Goal: Task Accomplishment & Management: Use online tool/utility

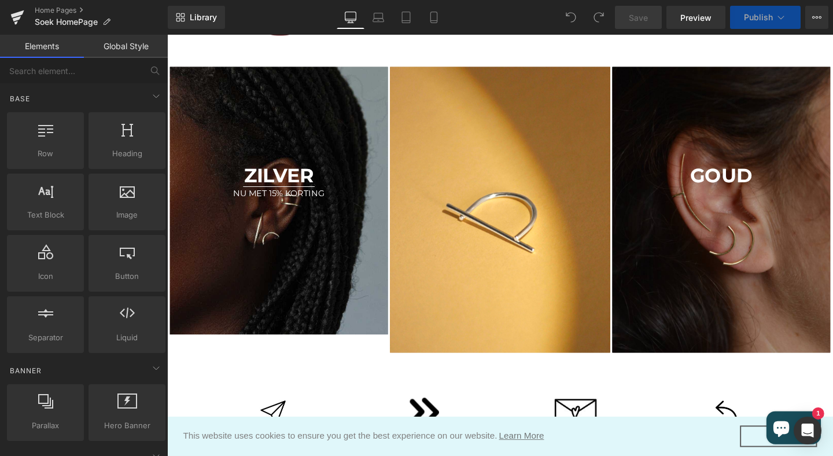
scroll to position [289, 0]
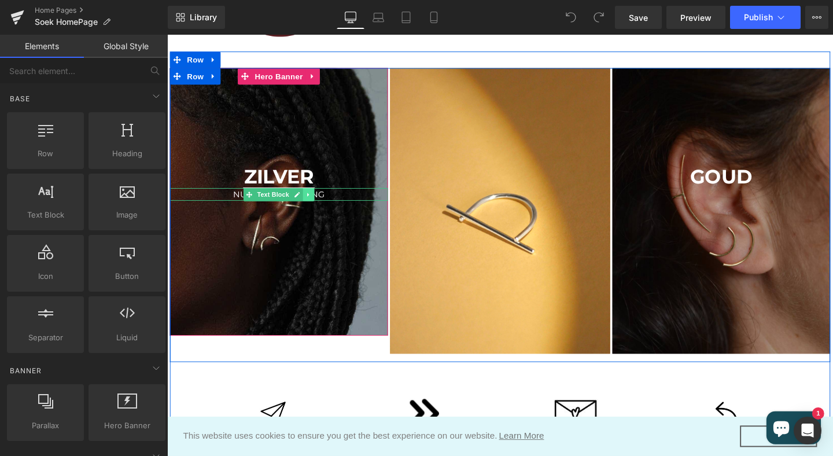
click at [316, 199] on icon at bounding box center [315, 202] width 6 height 7
click at [322, 204] on icon at bounding box center [322, 202] width 6 height 6
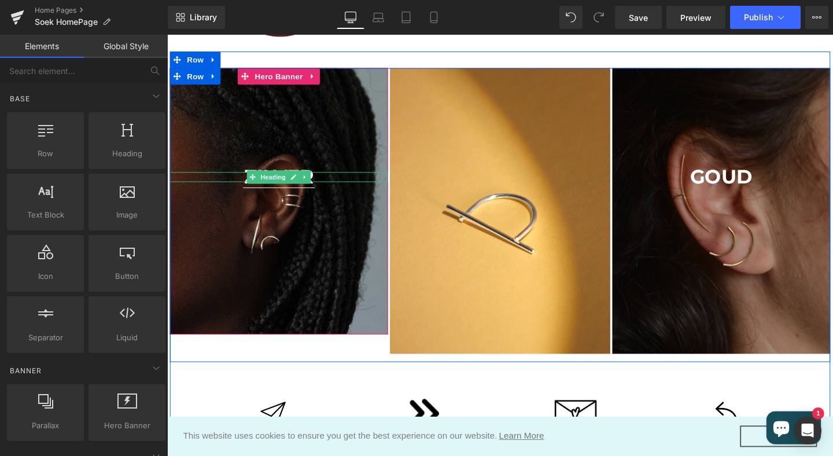
click at [321, 186] on strong "Zilver" at bounding box center [283, 184] width 73 height 25
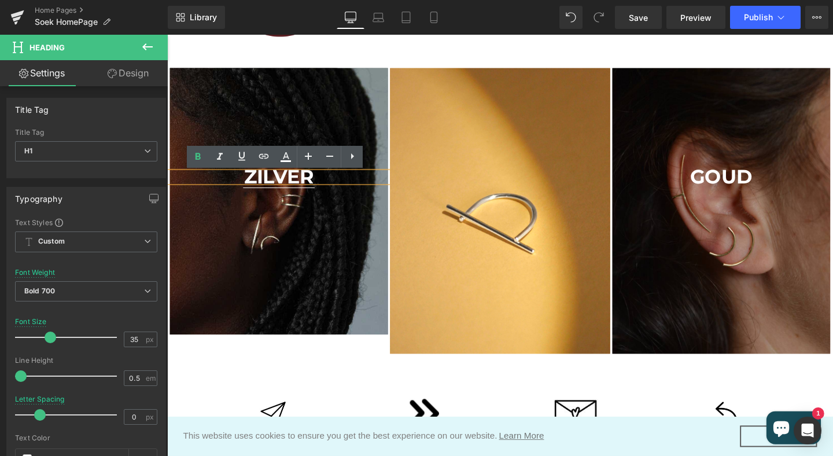
drag, startPoint x: 245, startPoint y: 183, endPoint x: 324, endPoint y: 184, distance: 79.2
click at [321, 184] on strong "Zilver" at bounding box center [283, 184] width 73 height 25
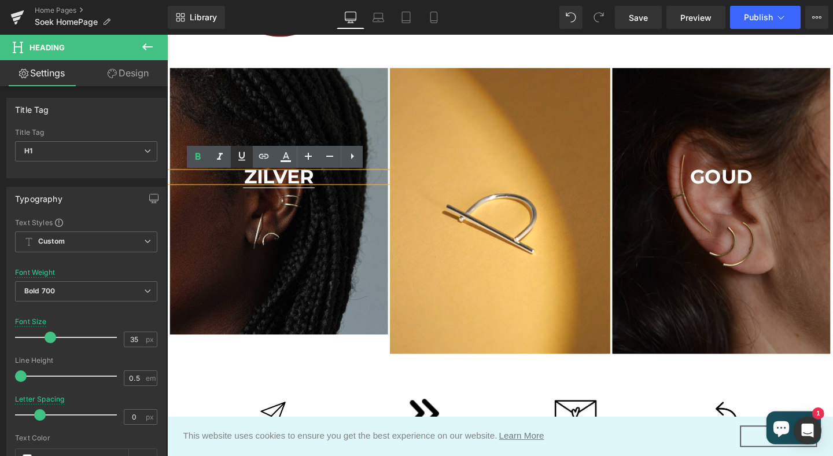
click at [238, 154] on icon at bounding box center [242, 156] width 14 height 14
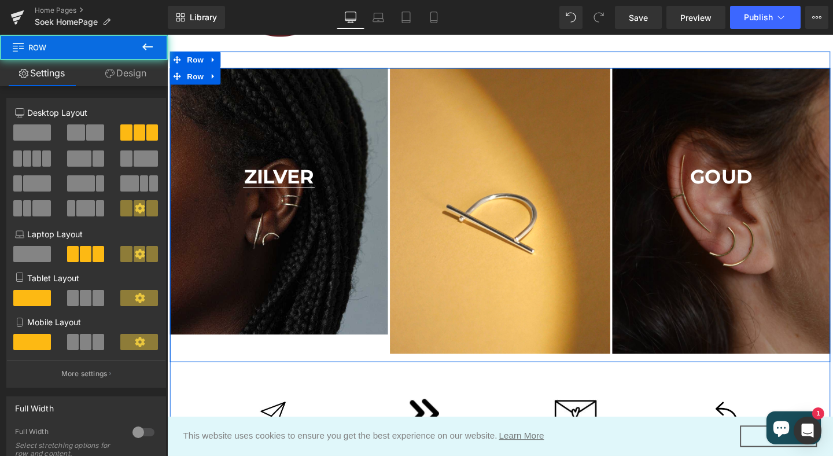
click at [181, 360] on div "Zilver Heading Separator" at bounding box center [517, 224] width 694 height 309
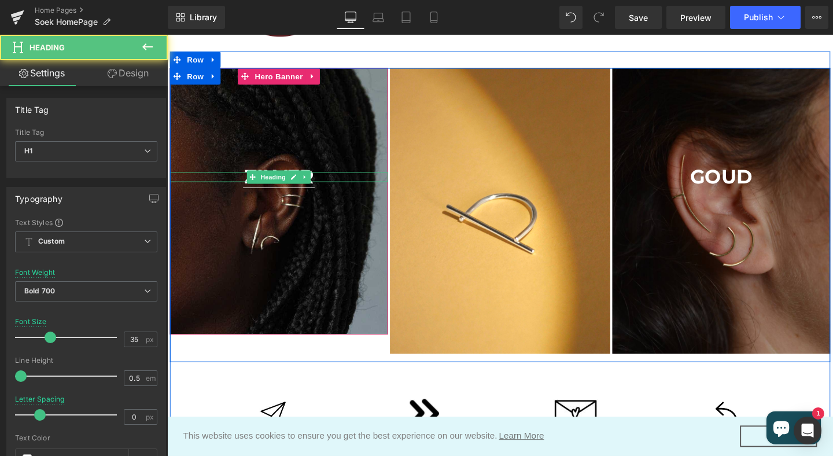
click at [325, 182] on strong "Zilver" at bounding box center [284, 184] width 85 height 25
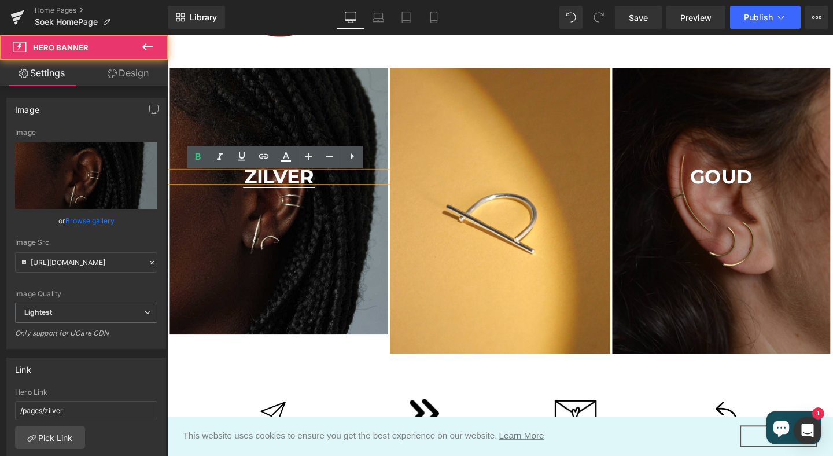
click at [302, 197] on span "Zilver Heading Separator" at bounding box center [284, 193] width 229 height 29
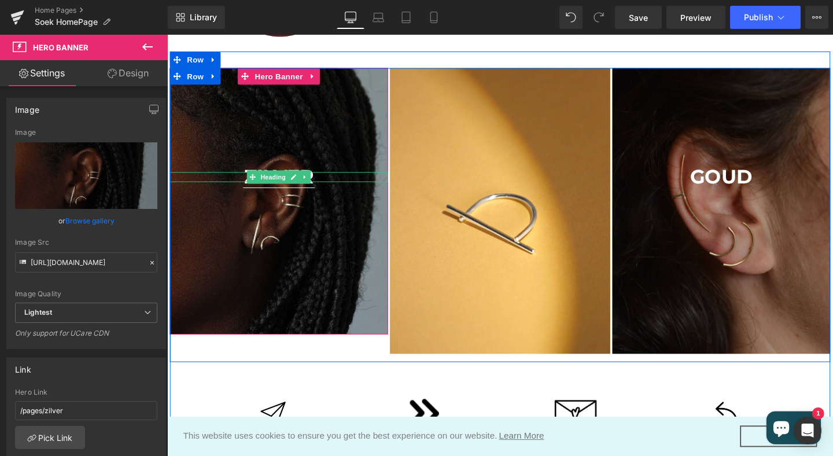
click at [301, 196] on strong "Zilver" at bounding box center [284, 184] width 85 height 25
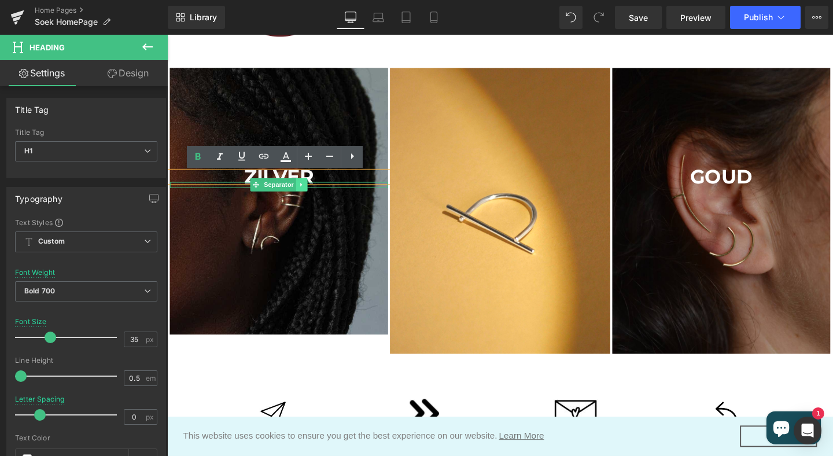
click at [309, 192] on icon at bounding box center [308, 193] width 2 height 4
click at [315, 192] on icon at bounding box center [314, 193] width 6 height 6
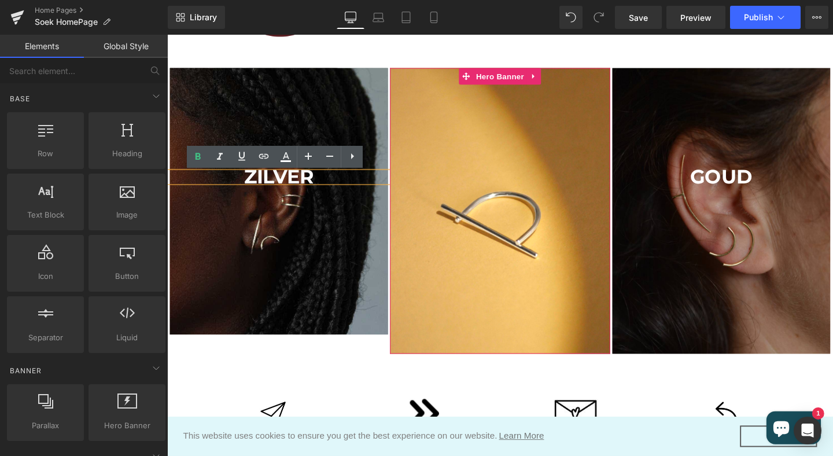
click at [467, 321] on div at bounding box center [516, 220] width 231 height 300
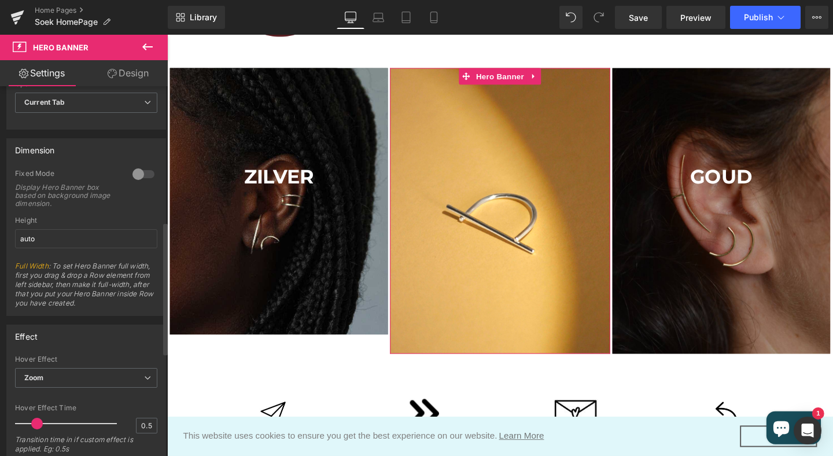
scroll to position [377, 0]
click at [134, 75] on link "Design" at bounding box center [128, 73] width 84 height 26
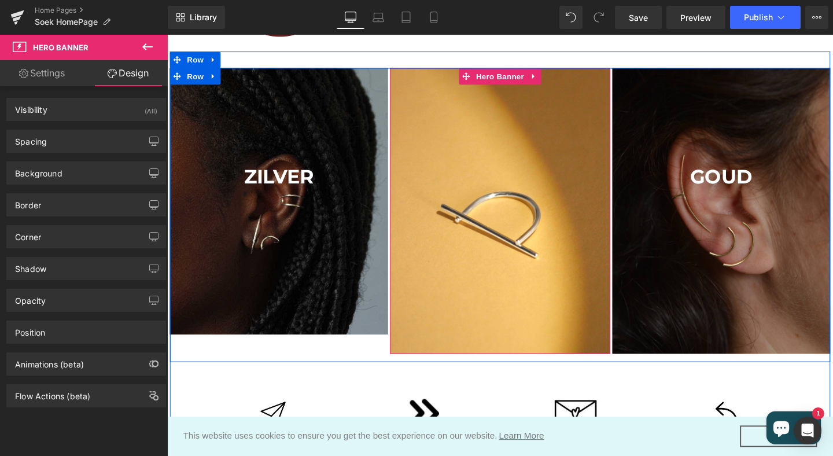
click at [471, 312] on div at bounding box center [516, 220] width 231 height 300
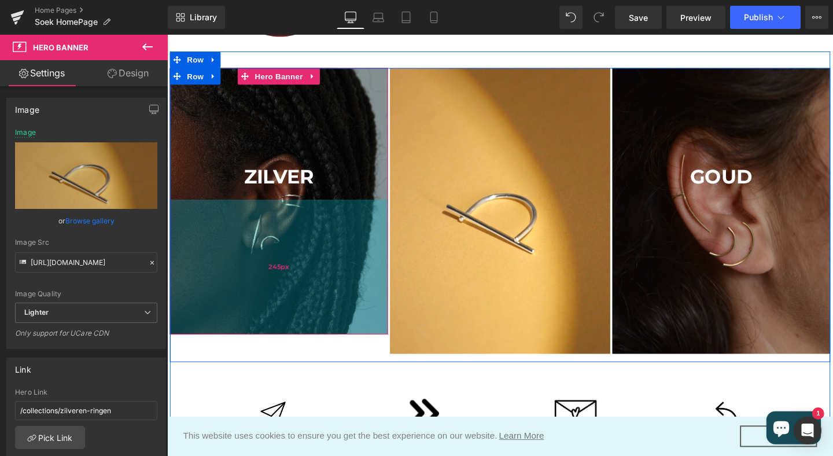
click at [256, 322] on div "245px" at bounding box center [284, 279] width 229 height 142
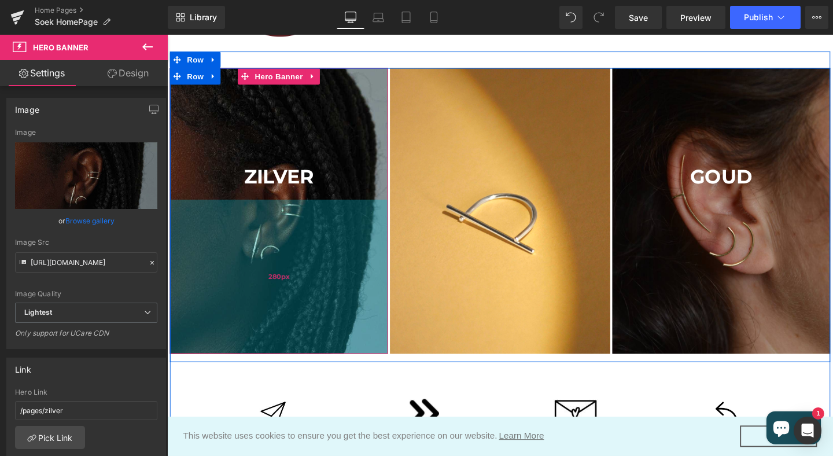
drag, startPoint x: 289, startPoint y: 349, endPoint x: 290, endPoint y: 370, distance: 20.3
click at [290, 370] on div "280px" at bounding box center [284, 289] width 229 height 162
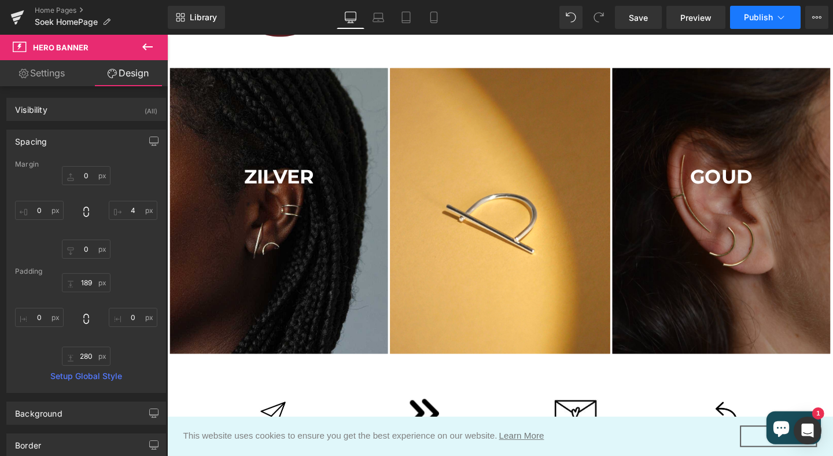
click at [758, 20] on span "Publish" at bounding box center [758, 17] width 29 height 9
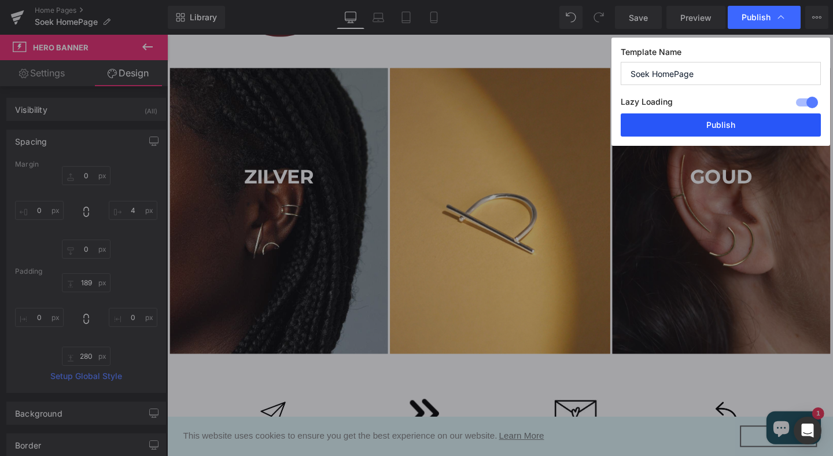
click at [715, 124] on button "Publish" at bounding box center [720, 124] width 200 height 23
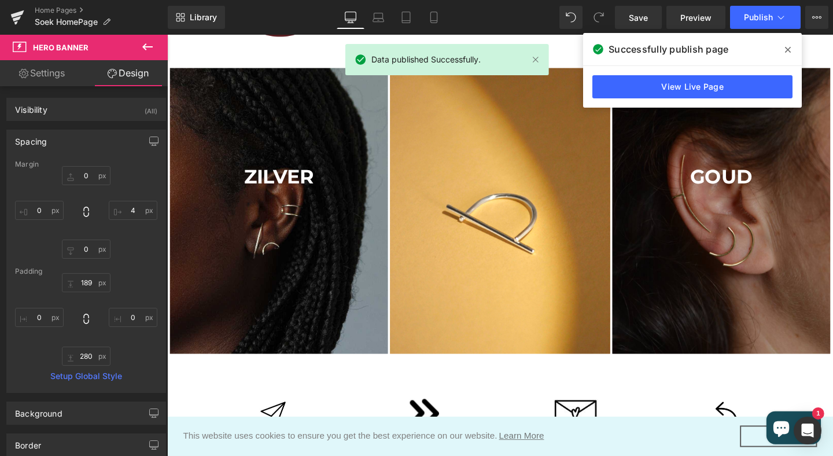
click at [788, 47] on icon at bounding box center [788, 49] width 6 height 9
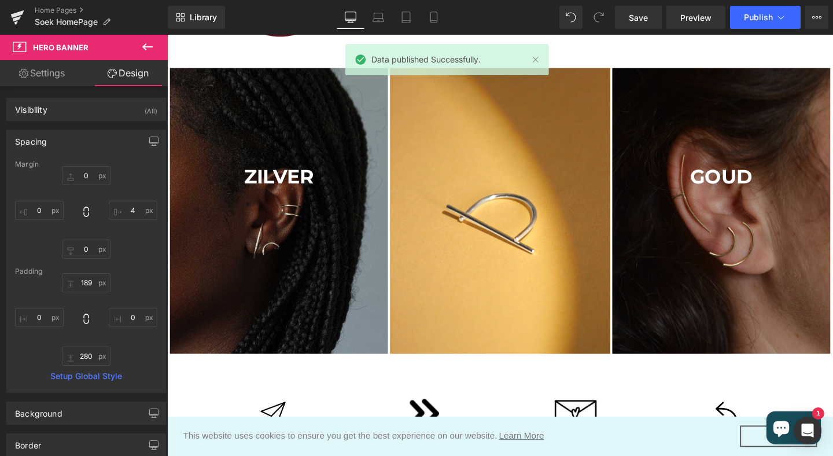
click at [149, 45] on icon at bounding box center [148, 47] width 14 height 14
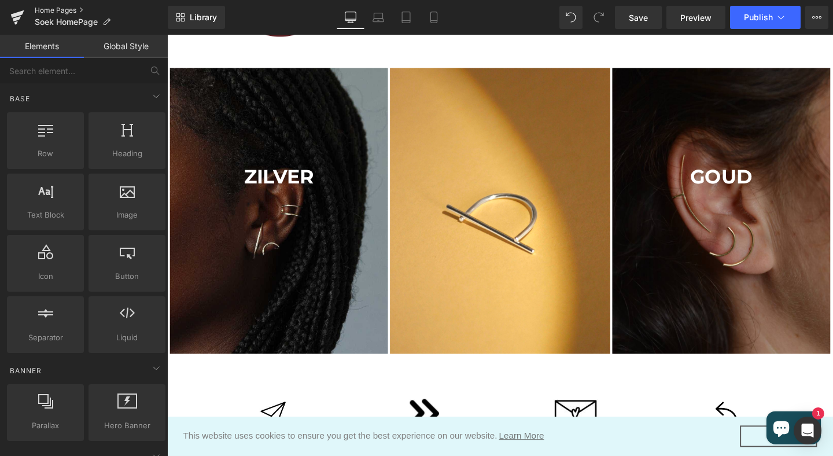
click at [42, 11] on link "Home Pages" at bounding box center [101, 10] width 133 height 9
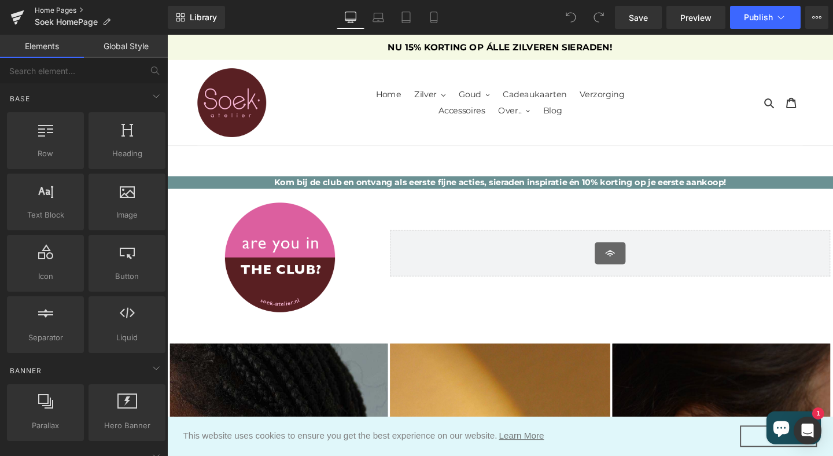
click at [47, 12] on link "Home Pages" at bounding box center [101, 10] width 133 height 9
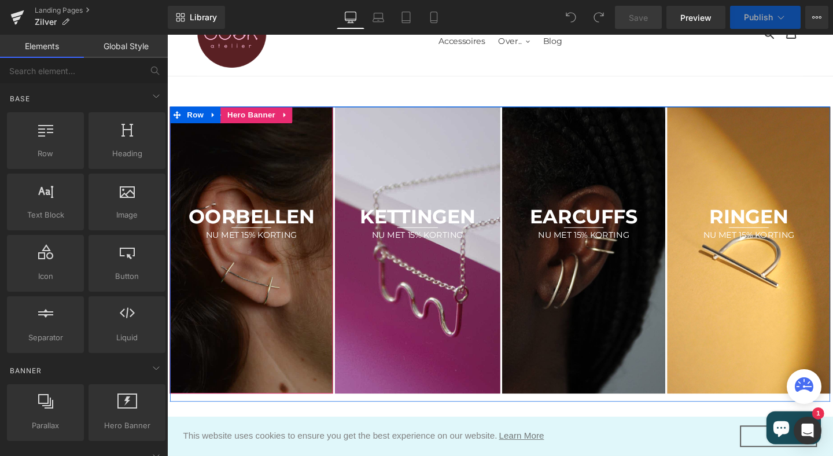
scroll to position [79, 0]
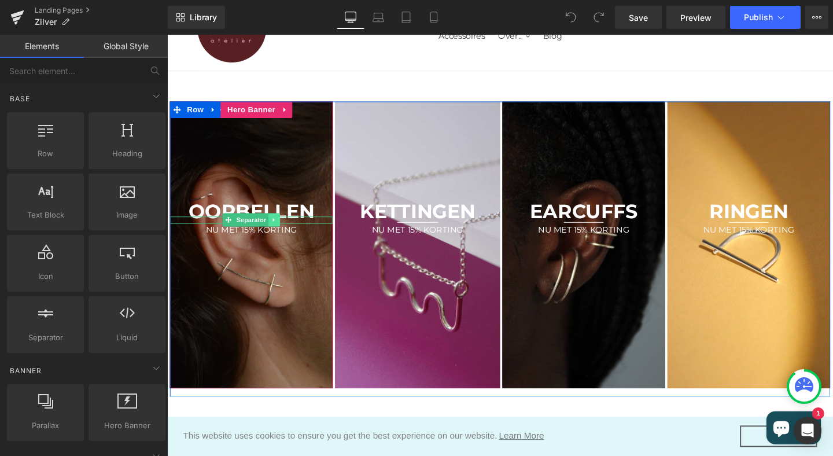
click at [279, 231] on icon at bounding box center [279, 229] width 6 height 7
click at [287, 231] on icon at bounding box center [285, 229] width 6 height 6
click at [287, 231] on icon at bounding box center [286, 231] width 6 height 7
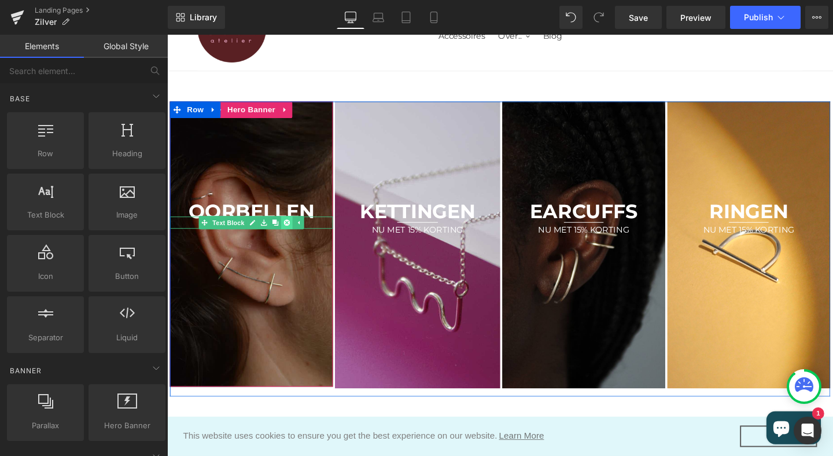
click at [292, 231] on icon at bounding box center [293, 231] width 6 height 7
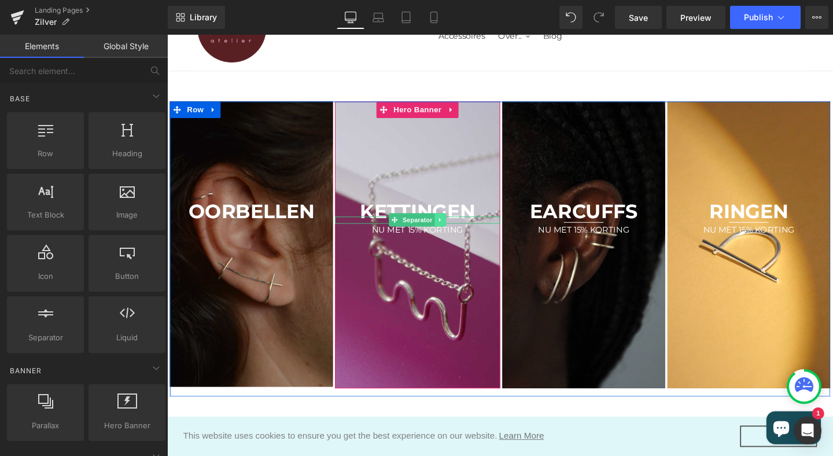
click at [453, 227] on icon at bounding box center [454, 229] width 2 height 4
click at [460, 228] on icon at bounding box center [460, 229] width 6 height 6
click at [462, 232] on icon at bounding box center [461, 231] width 6 height 7
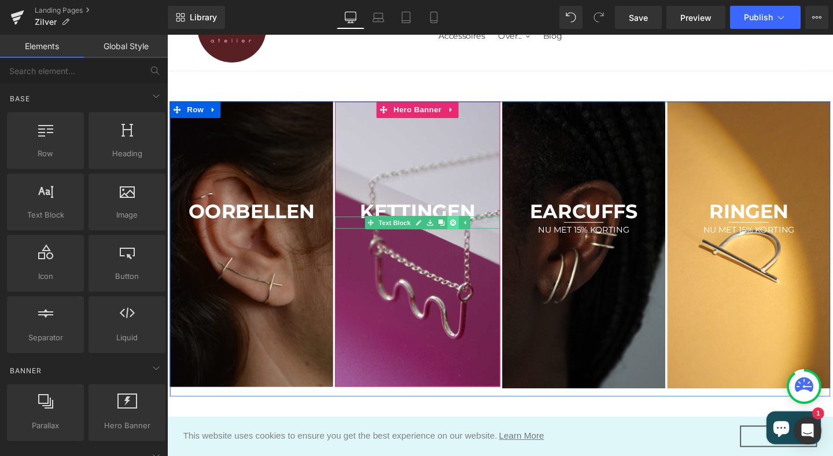
click at [467, 232] on icon at bounding box center [467, 231] width 6 height 7
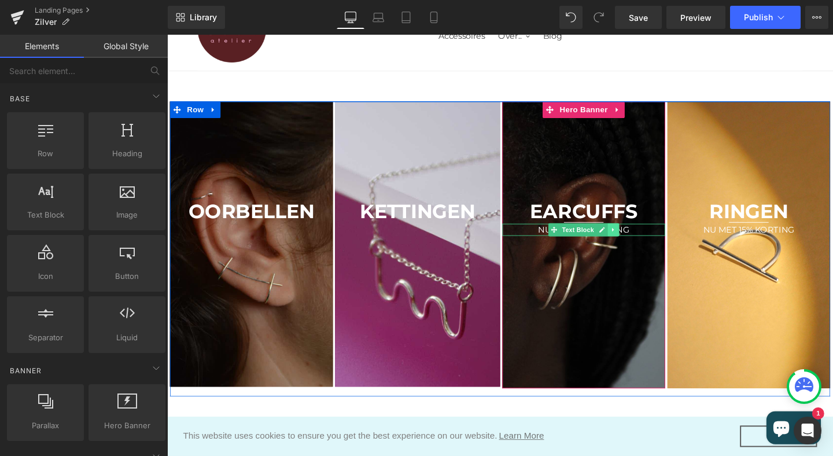
click at [638, 237] on icon at bounding box center [636, 239] width 6 height 7
click at [644, 239] on icon at bounding box center [642, 239] width 6 height 6
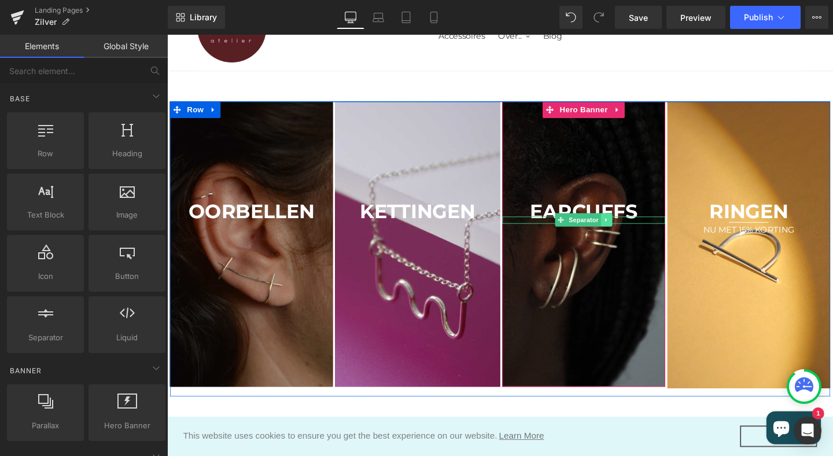
click at [629, 230] on icon at bounding box center [629, 229] width 6 height 7
click at [636, 229] on icon at bounding box center [634, 229] width 6 height 7
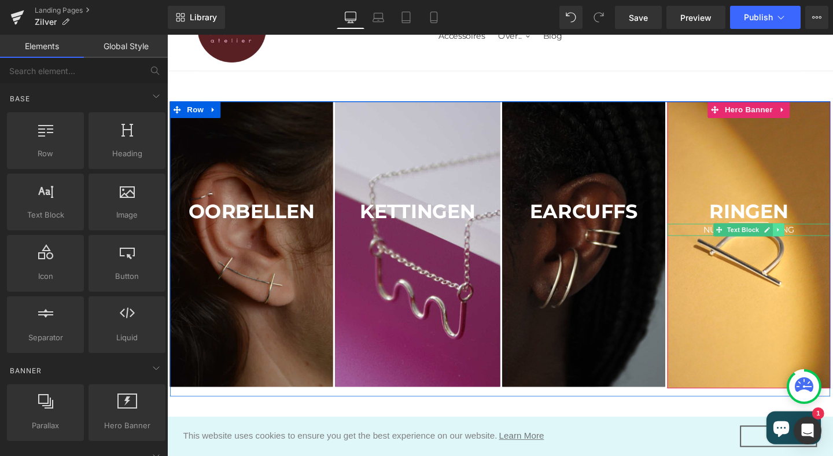
click at [810, 238] on icon at bounding box center [809, 239] width 6 height 7
click at [816, 239] on icon at bounding box center [815, 239] width 6 height 6
click at [803, 230] on icon at bounding box center [802, 229] width 6 height 7
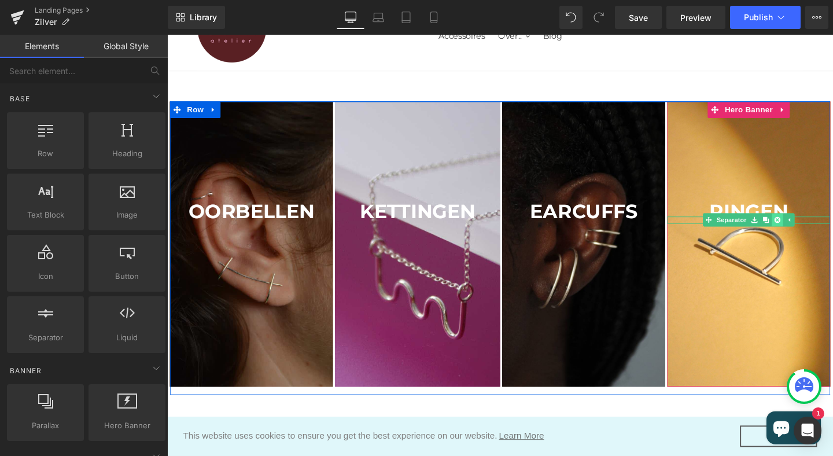
click at [807, 231] on icon at bounding box center [808, 229] width 6 height 6
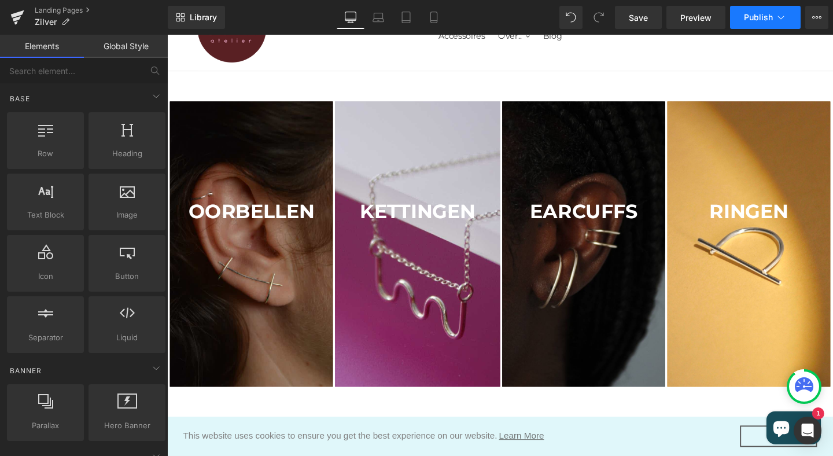
click at [755, 16] on span "Publish" at bounding box center [758, 17] width 29 height 9
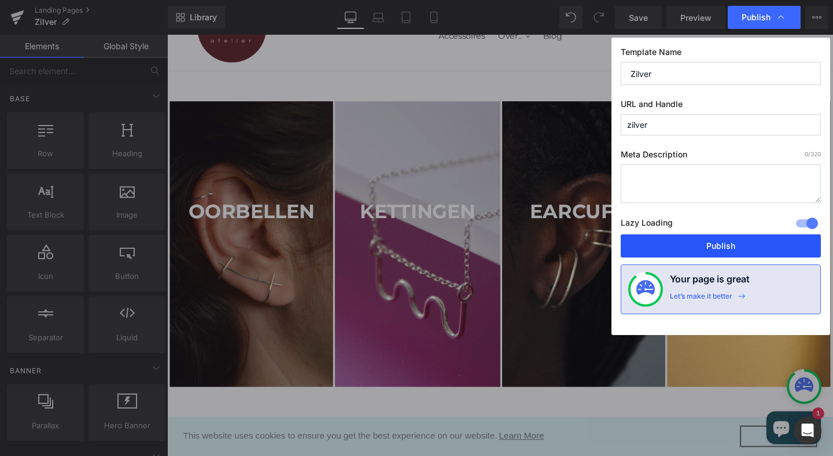
click at [713, 245] on button "Publish" at bounding box center [720, 245] width 200 height 23
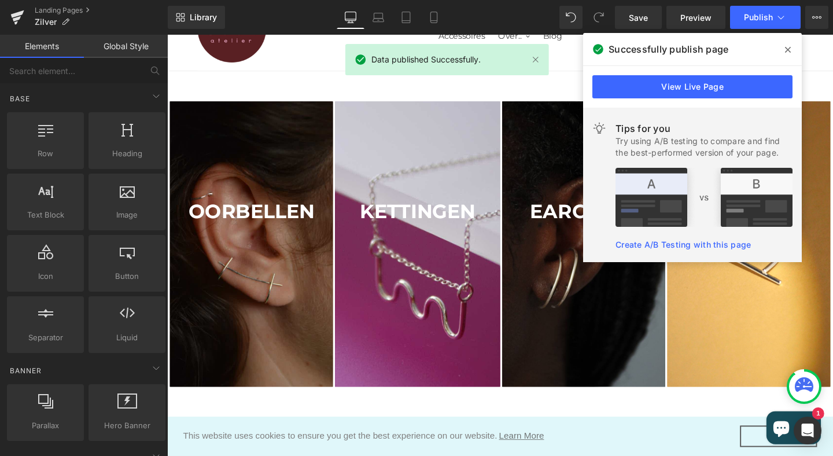
click at [789, 51] on icon at bounding box center [788, 49] width 6 height 9
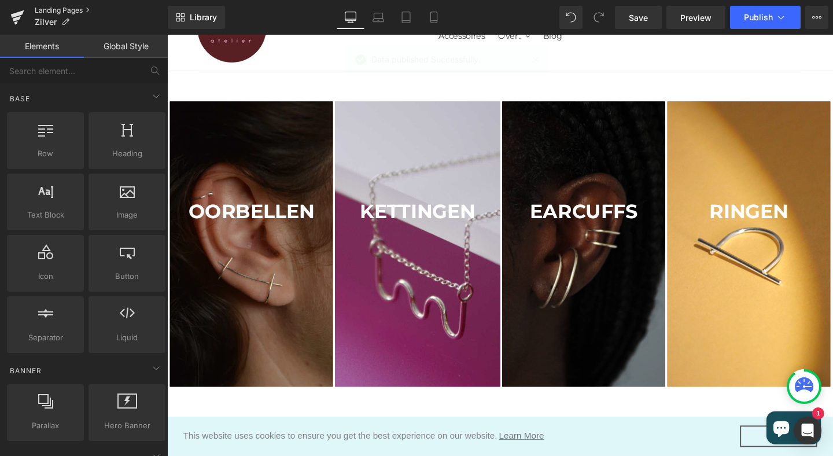
click at [54, 10] on link "Landing Pages" at bounding box center [101, 10] width 133 height 9
